Goal: Information Seeking & Learning: Check status

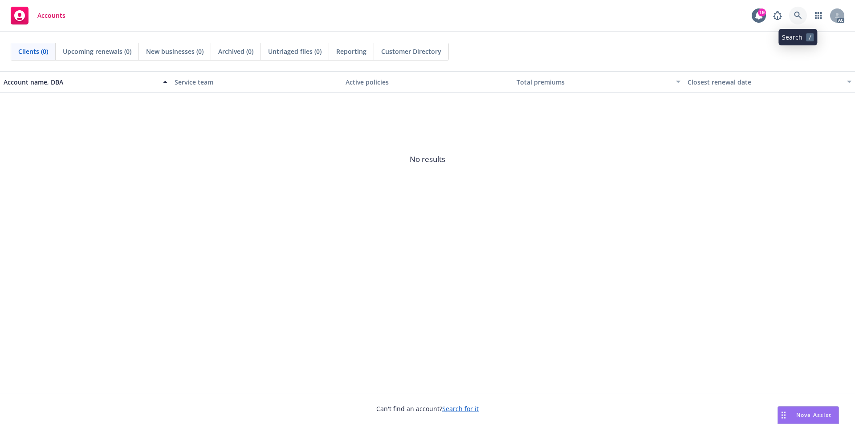
click at [797, 16] on icon at bounding box center [798, 16] width 8 height 8
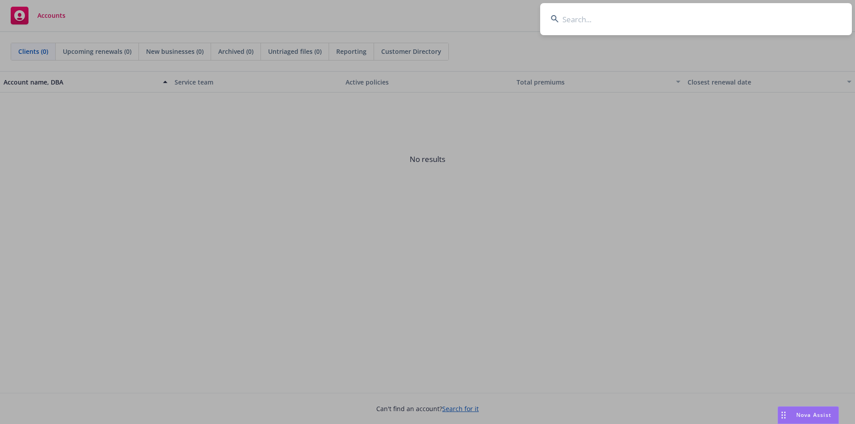
click at [578, 20] on input at bounding box center [696, 19] width 312 height 32
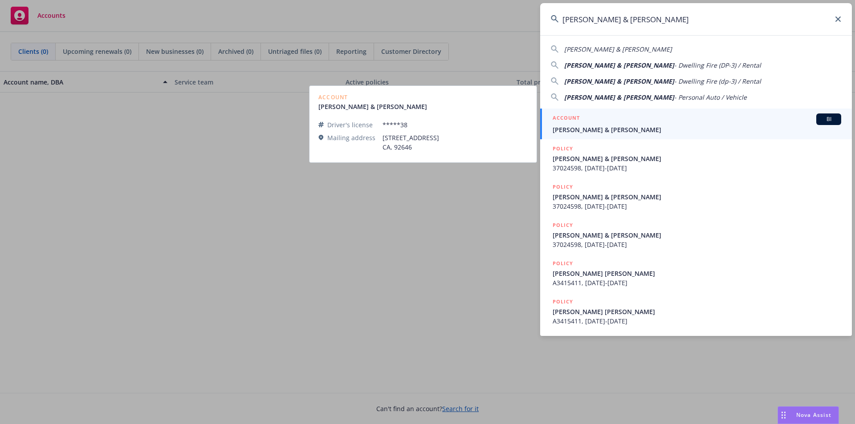
type input "[PERSON_NAME] & [PERSON_NAME]"
click at [578, 129] on span "[PERSON_NAME] & [PERSON_NAME]" at bounding box center [697, 129] width 289 height 9
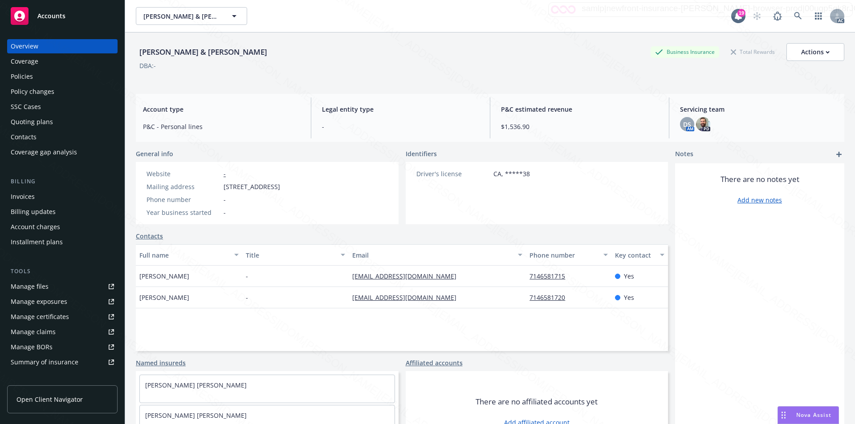
click at [29, 75] on div "Policies" at bounding box center [22, 76] width 22 height 14
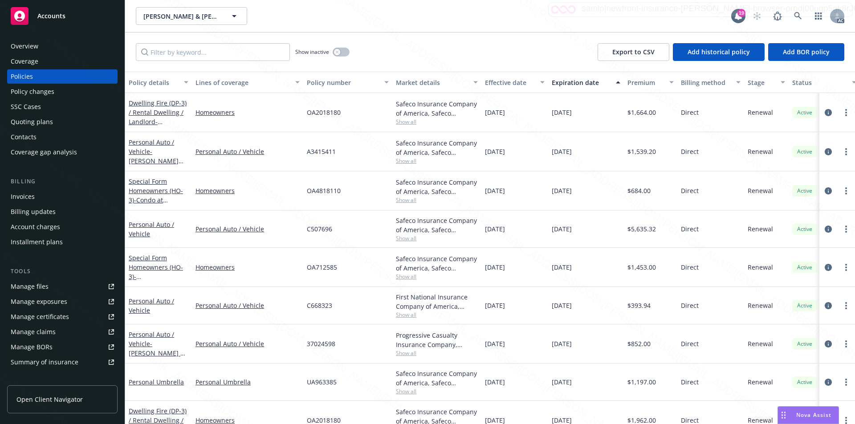
scroll to position [23, 0]
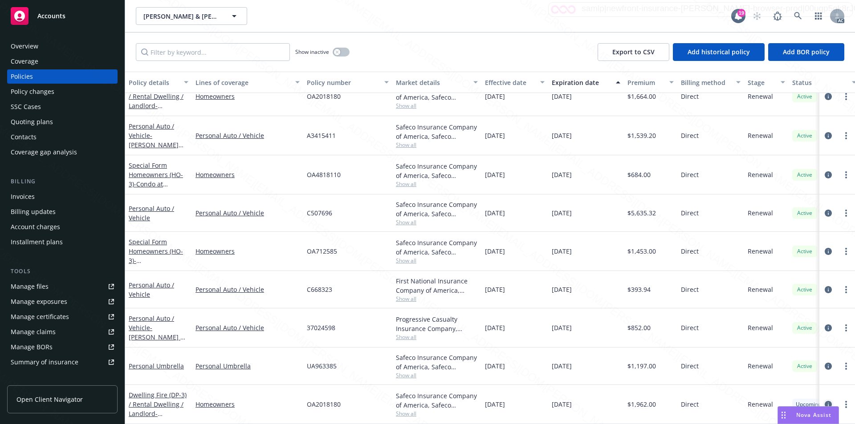
click at [825, 401] on icon "circleInformation" at bounding box center [828, 404] width 7 height 7
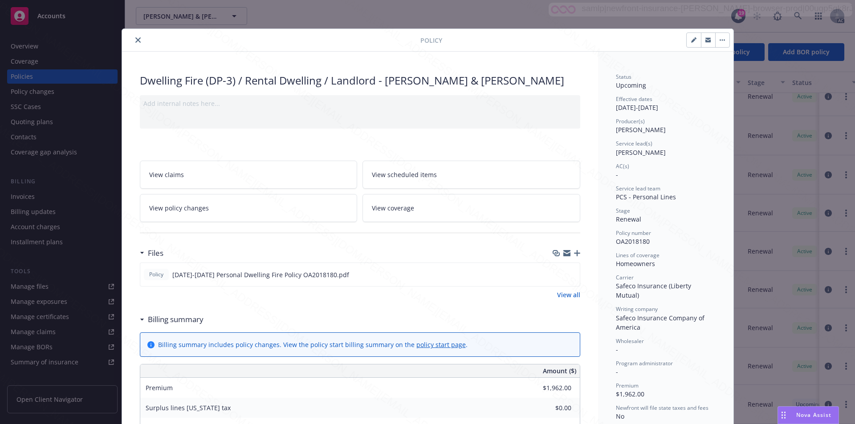
click at [436, 175] on link "View scheduled items" at bounding box center [471, 175] width 218 height 28
click at [409, 210] on span "View coverage" at bounding box center [393, 208] width 42 height 9
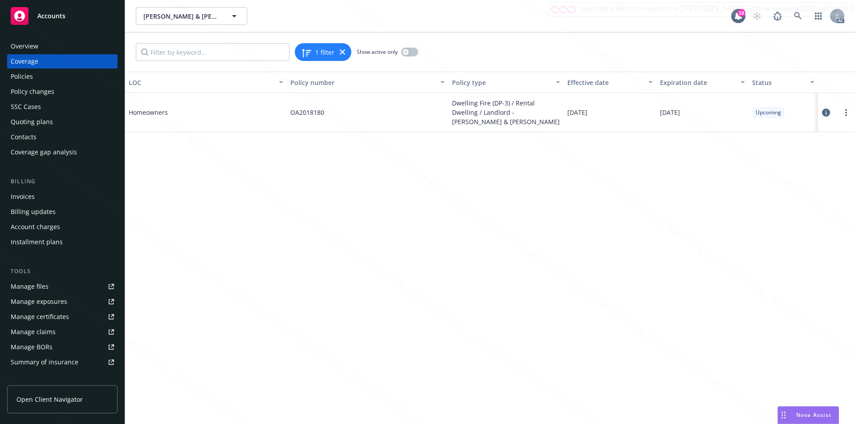
click at [826, 113] on icon at bounding box center [826, 113] width 8 height 8
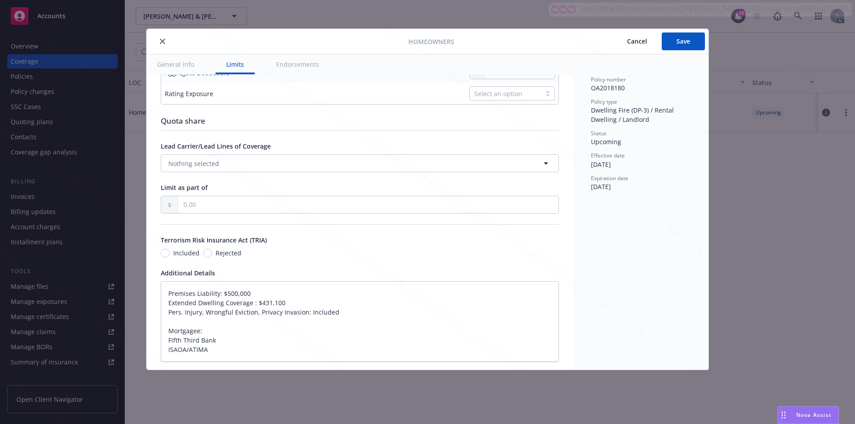
type textarea "x"
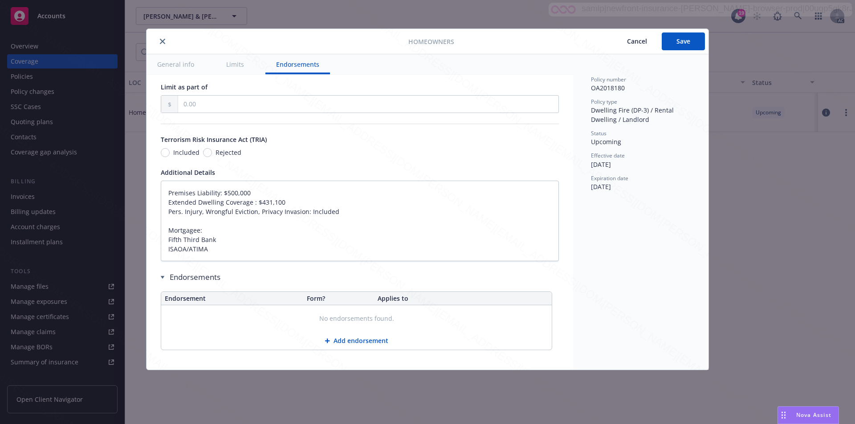
scroll to position [522, 0]
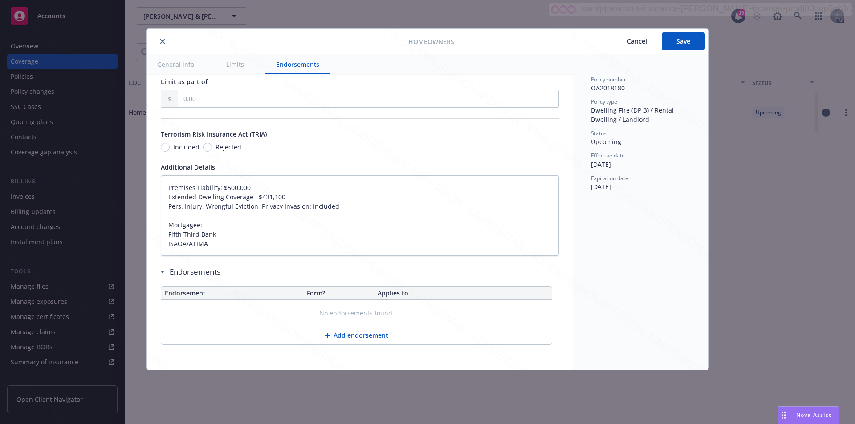
click at [636, 42] on span "Cancel" at bounding box center [637, 41] width 20 height 8
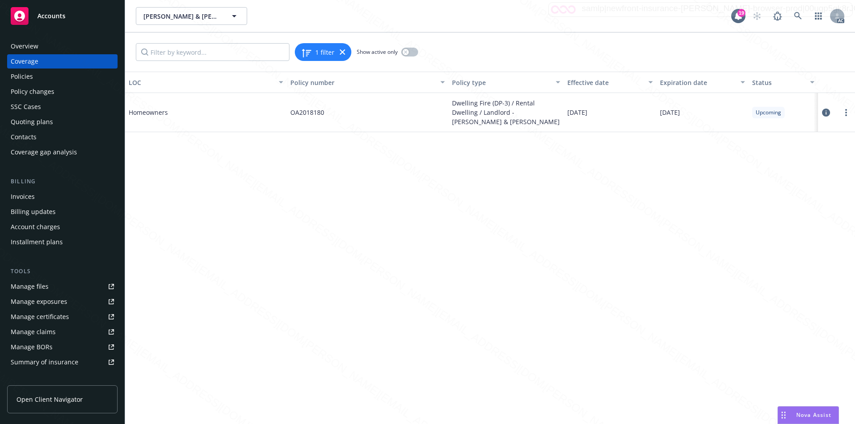
click at [33, 44] on div "Overview" at bounding box center [25, 46] width 28 height 14
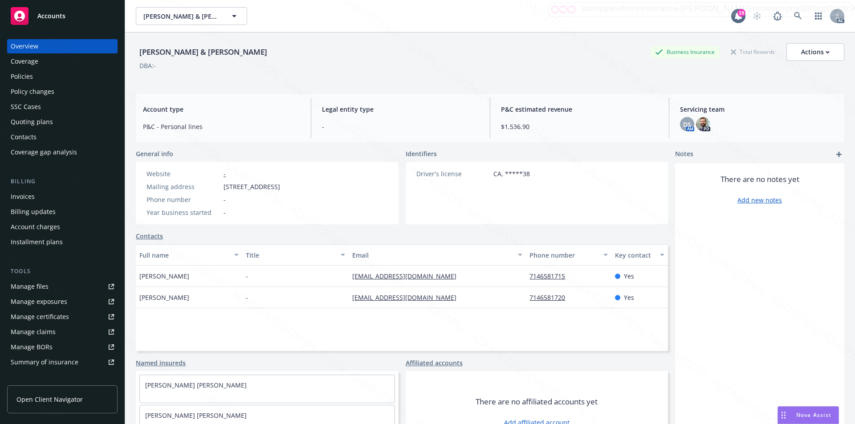
click at [53, 16] on span "Accounts" at bounding box center [51, 15] width 28 height 7
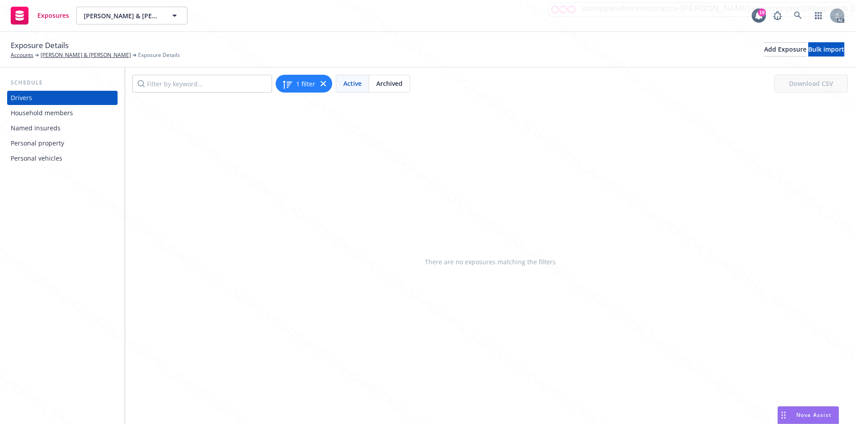
click at [31, 144] on div "Personal property" at bounding box center [37, 143] width 53 height 14
